Goal: Use online tool/utility: Utilize a website feature to perform a specific function

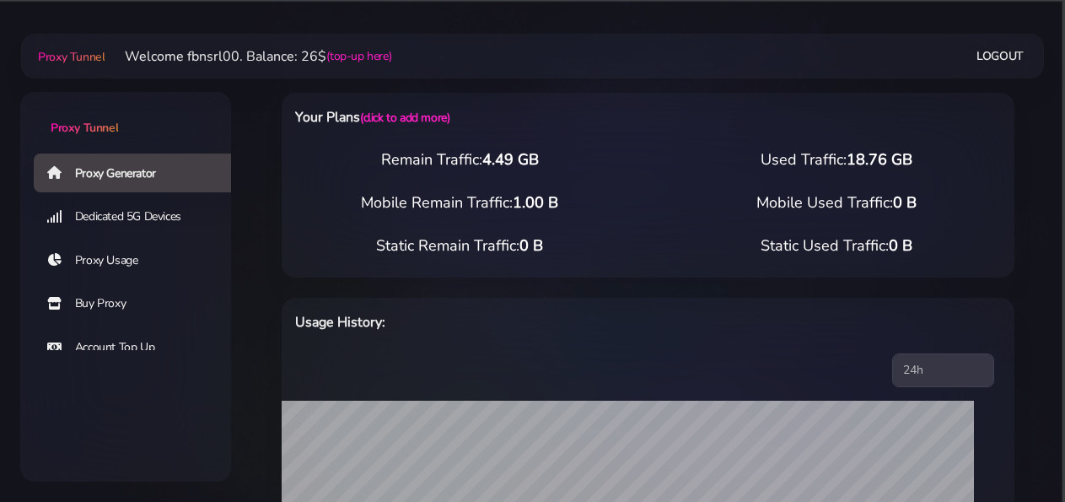
select select "static"
select select "IT"
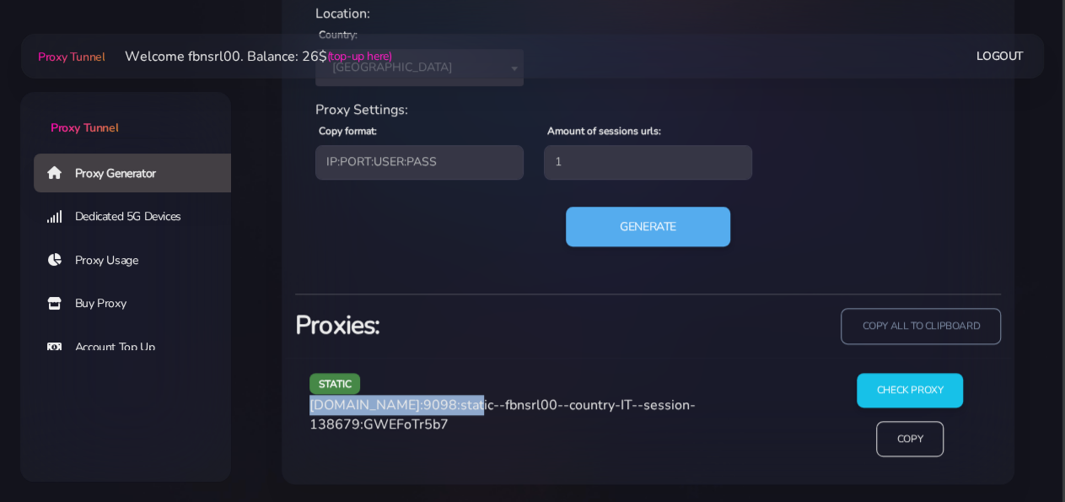
click at [456, 401] on div "static [DOMAIN_NAME]:9098:static--fbnsrl00--country-IT--session-138679:GWEFoTr5…" at bounding box center [561, 422] width 524 height 98
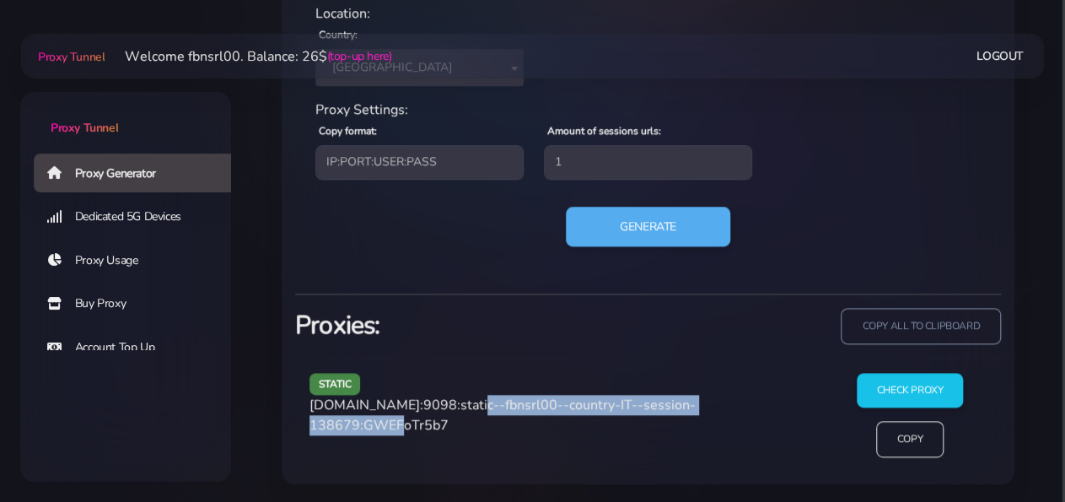
drag, startPoint x: 481, startPoint y: 403, endPoint x: 408, endPoint y: 426, distance: 76.0
click at [408, 426] on span "[DOMAIN_NAME]:9098:static--fbnsrl00--country-IT--session-138679:GWEFoTr5b7" at bounding box center [502, 414] width 386 height 39
copy span "static--fbnsrl00--country-IT--session-138679"
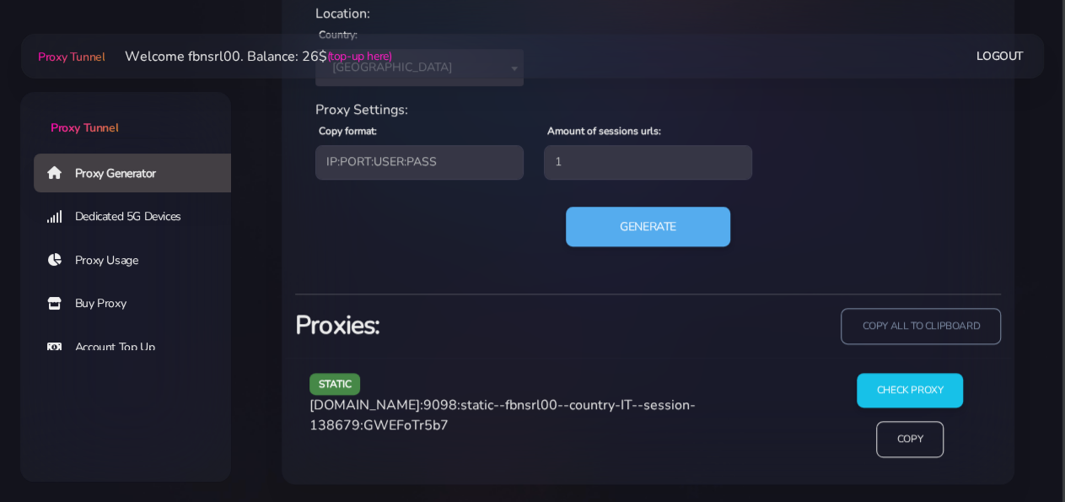
click at [479, 416] on span "[DOMAIN_NAME]:9098:static--fbnsrl00--country-IT--session-138679:GWEFoTr5b7" at bounding box center [502, 414] width 386 height 39
copy span "GWEFoTr5b7"
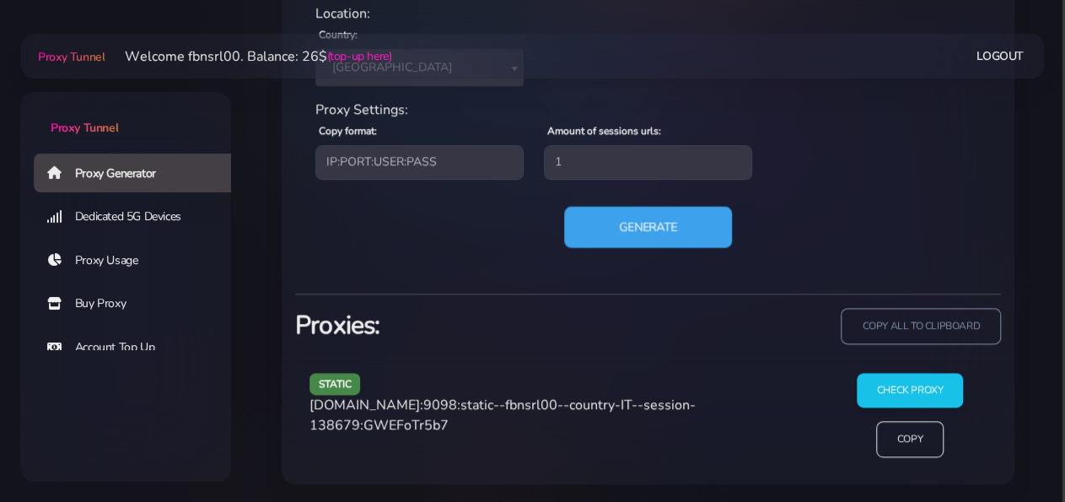
click at [614, 225] on button "Generate" at bounding box center [648, 226] width 168 height 41
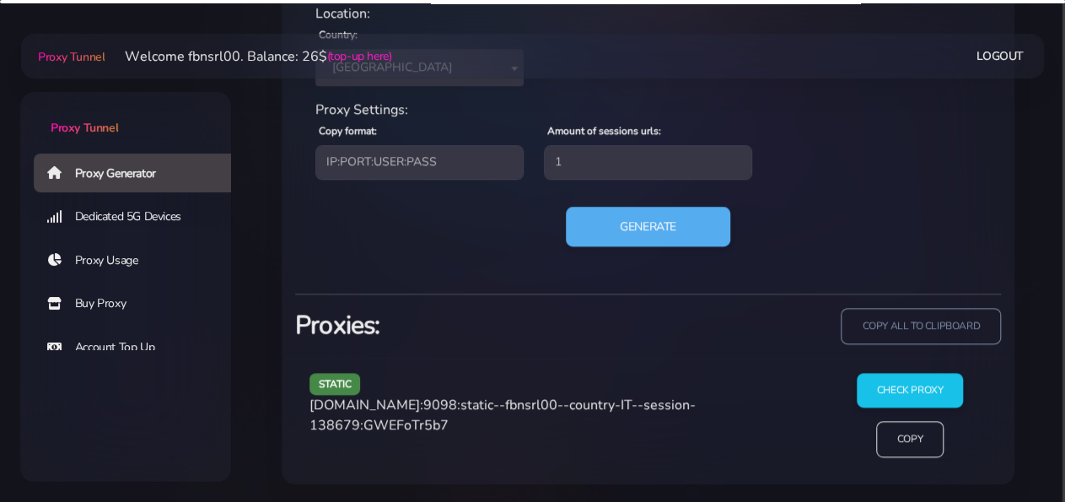
click at [512, 438] on div "static [DOMAIN_NAME]:9098:static--fbnsrl00--country-IT--session-138679:GWEFoTr5…" at bounding box center [561, 422] width 524 height 98
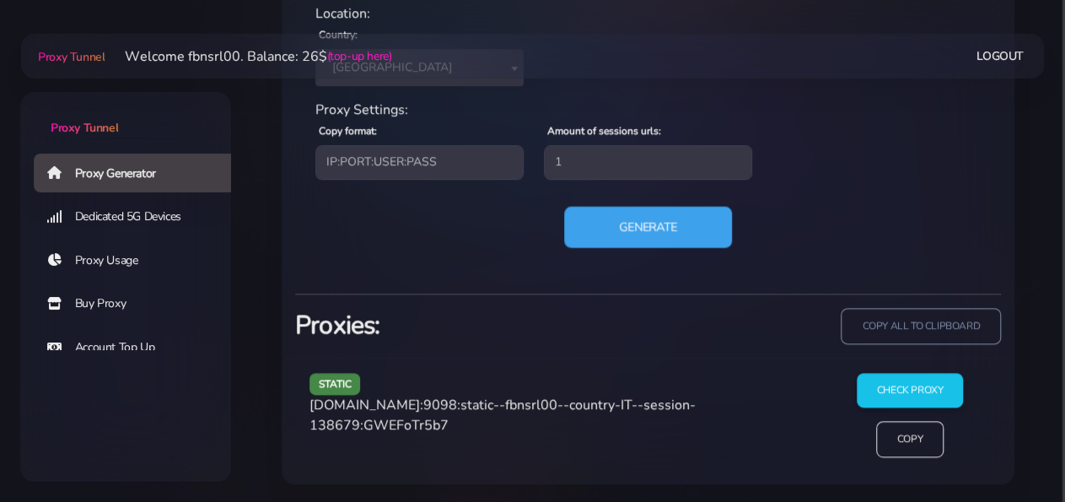
click at [635, 220] on button "Generate" at bounding box center [648, 226] width 168 height 41
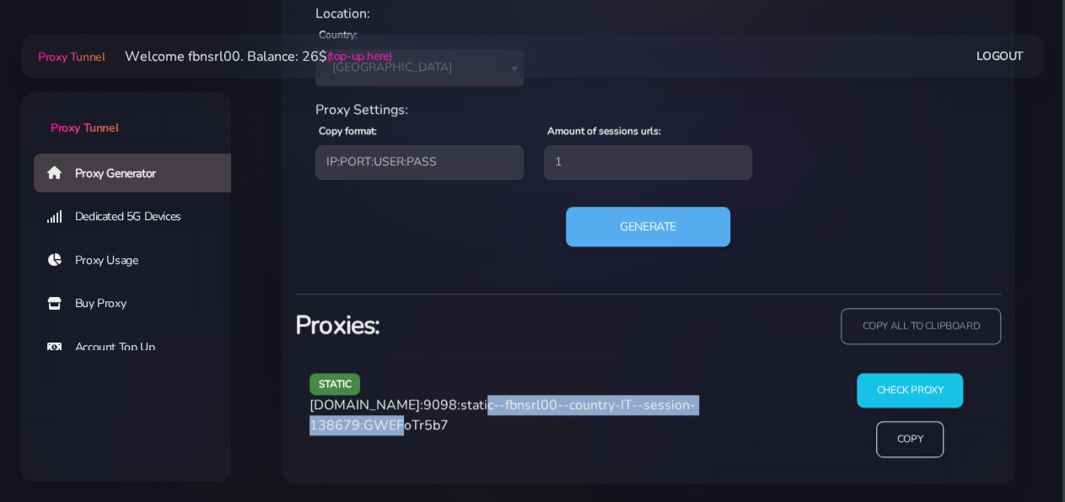
drag, startPoint x: 461, startPoint y: 404, endPoint x: 405, endPoint y: 433, distance: 63.4
click at [405, 433] on div "static [DOMAIN_NAME]:9098:static--fbnsrl00--country-IT--session-138679:GWEFoTr5…" at bounding box center [561, 422] width 524 height 98
copy span "static--fbnsrl00--country-IT--session-138679"
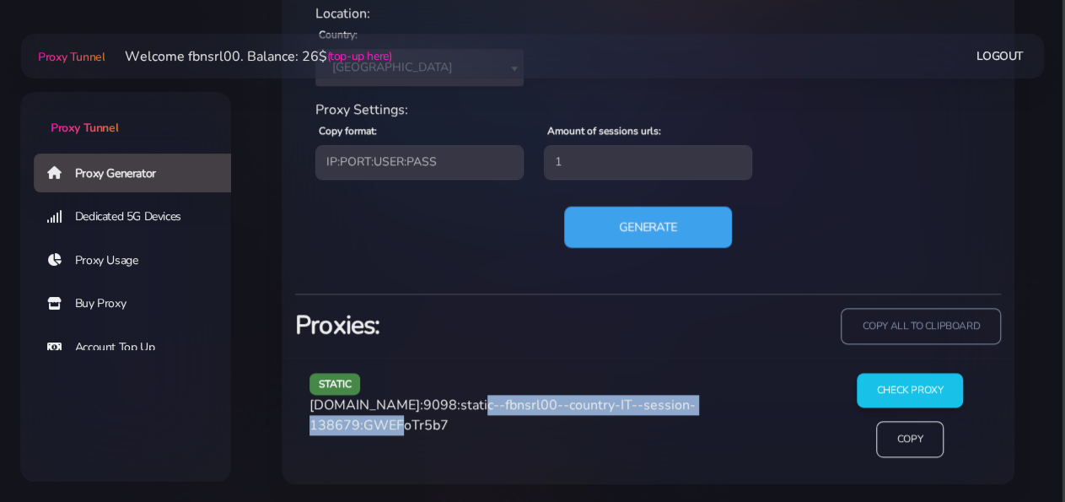
click at [611, 218] on button "Generate" at bounding box center [648, 226] width 168 height 41
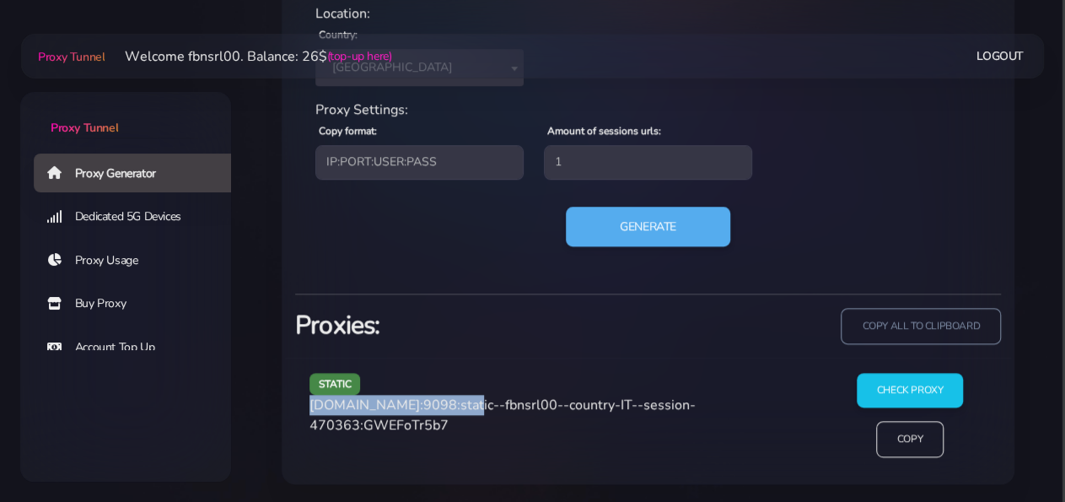
drag, startPoint x: 311, startPoint y: 402, endPoint x: 459, endPoint y: 399, distance: 147.6
click at [459, 399] on span "[DOMAIN_NAME]:9098:static--fbnsrl00--country-IT--session-470363:GWEFoTr5b7" at bounding box center [502, 414] width 386 height 39
copy span "[DOMAIN_NAME]:9098"
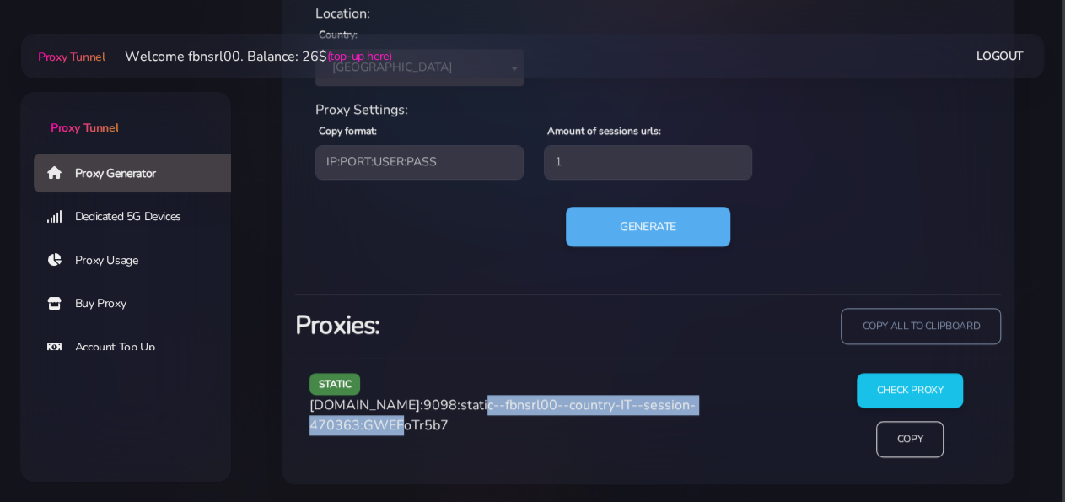
drag, startPoint x: 463, startPoint y: 404, endPoint x: 409, endPoint y: 419, distance: 56.1
click at [409, 419] on span "[DOMAIN_NAME]:9098:static--fbnsrl00--country-IT--session-470363:GWEFoTr5b7" at bounding box center [502, 414] width 386 height 39
copy span "static--fbnsrl00--country-IT--session-470363"
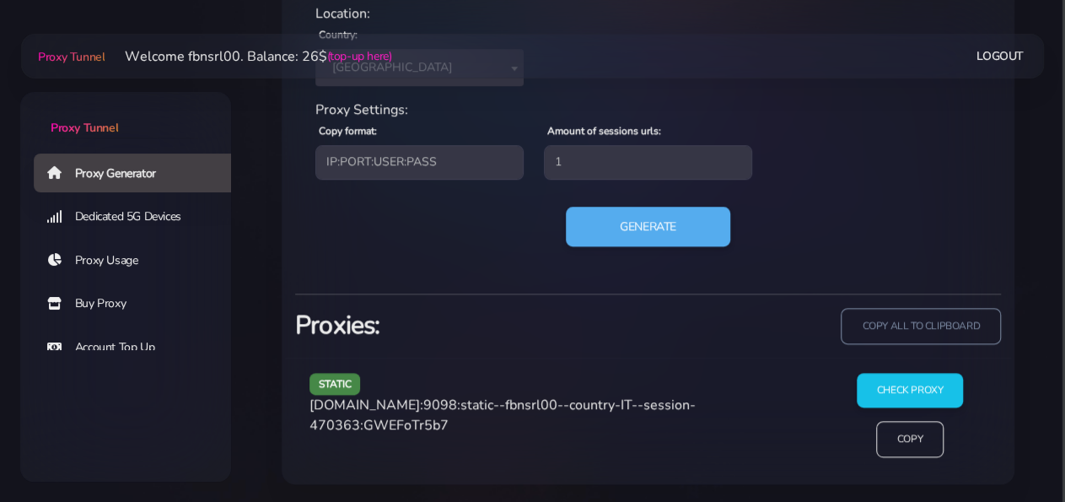
click at [430, 424] on span "[DOMAIN_NAME]:9098:static--fbnsrl00--country-IT--session-470363:GWEFoTr5b7" at bounding box center [502, 414] width 386 height 39
copy span "GWEFoTr5b7"
